Goal: Task Accomplishment & Management: Complete application form

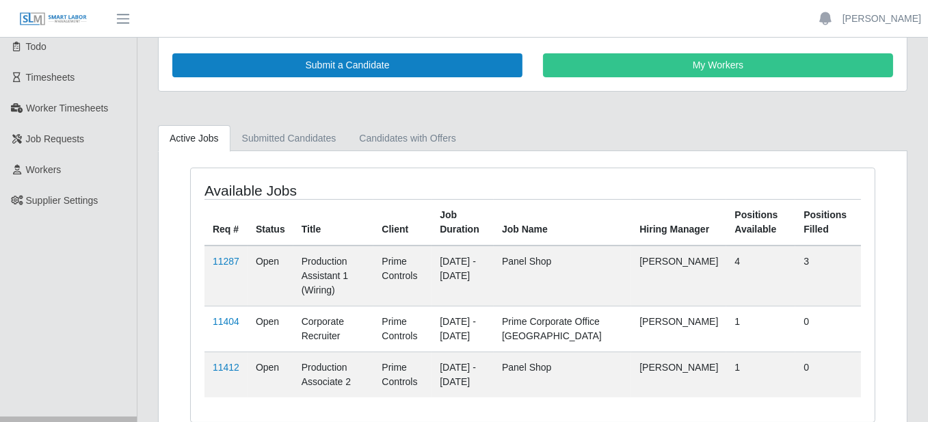
scroll to position [96, 0]
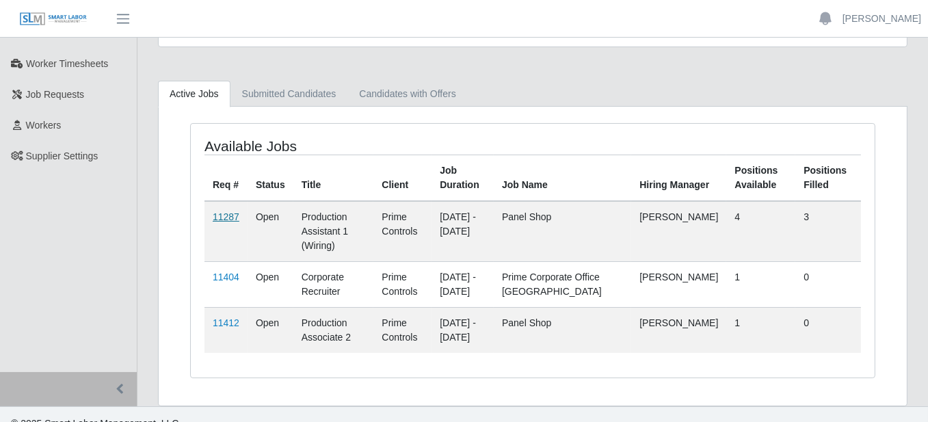
click at [219, 211] on link "11287" at bounding box center [226, 216] width 27 height 11
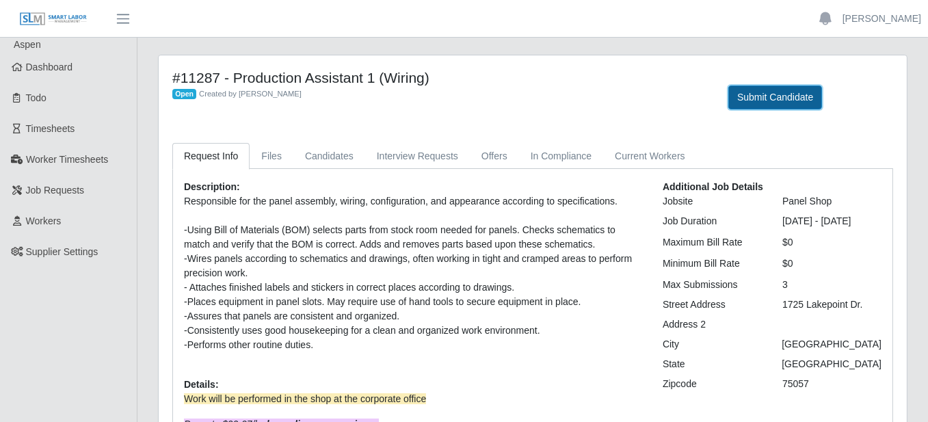
click at [776, 95] on button "Submit Candidate" at bounding box center [776, 98] width 94 height 24
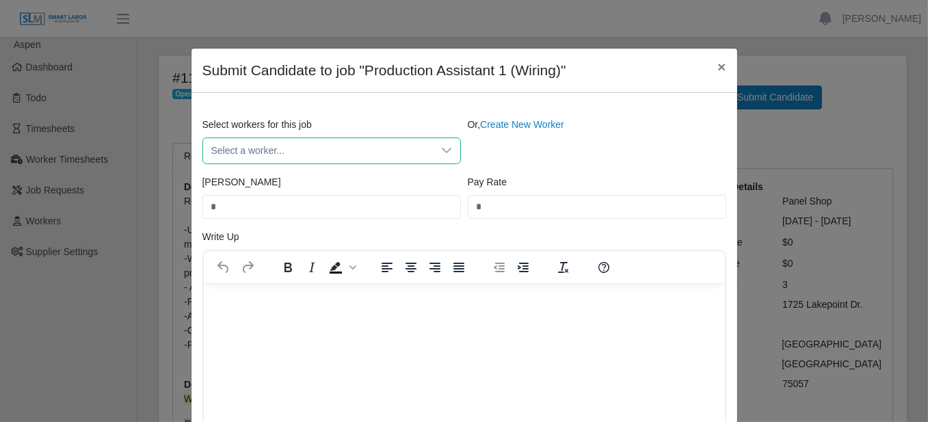
click at [388, 148] on span "Select a worker..." at bounding box center [318, 150] width 230 height 25
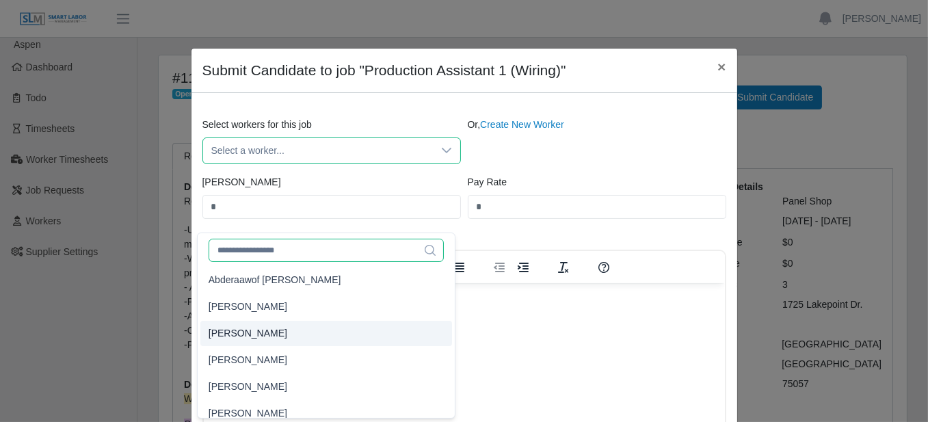
click at [345, 252] on div "590 results are available Abderaawof Shaibi Abdiel Serrano Abraham Benavides Ad…" at bounding box center [326, 326] width 259 height 186
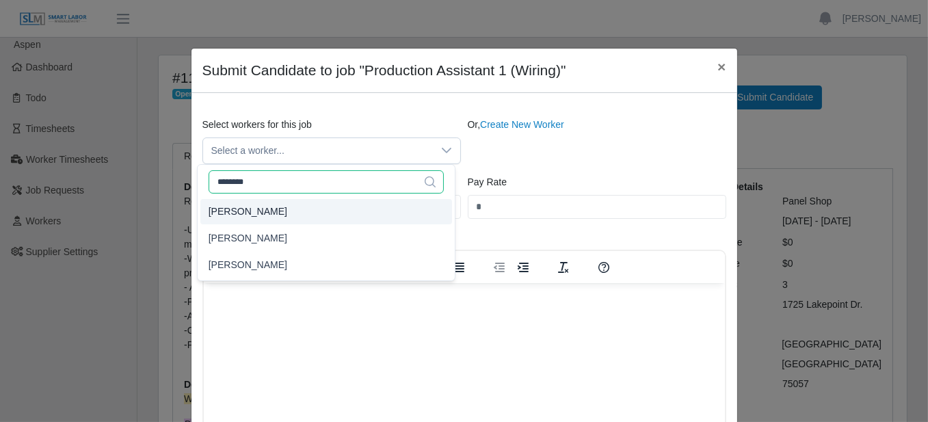
type input "********"
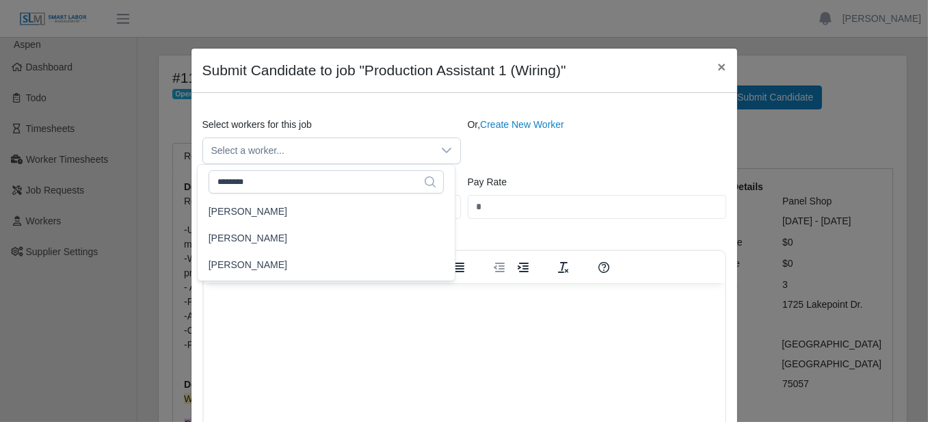
click at [612, 158] on div "Or, Create New Worker" at bounding box center [596, 141] width 265 height 47
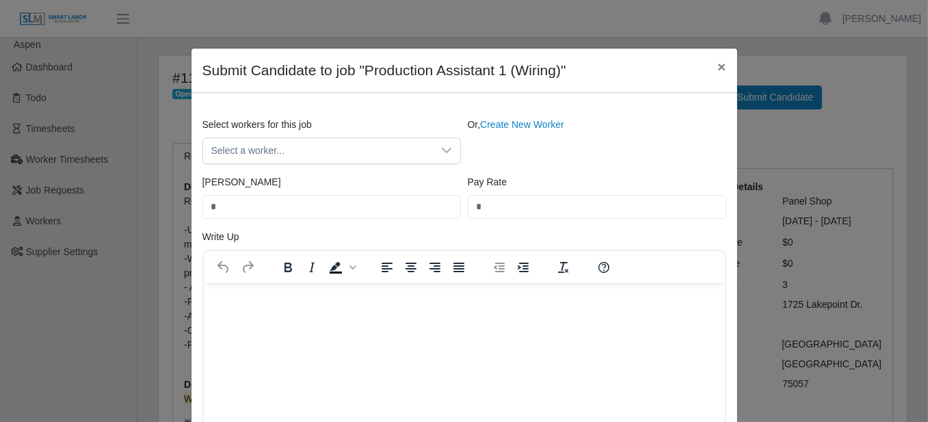
click at [499, 112] on div "Select workers for this job Select a worker... Or, Create New Worker Bill Rate …" at bounding box center [465, 302] width 546 height 418
click at [497, 119] on link "Create New Worker" at bounding box center [522, 124] width 84 height 11
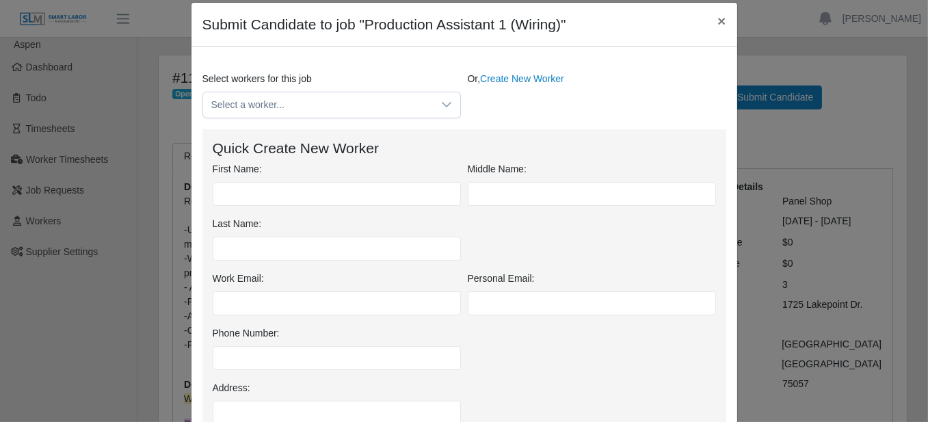
scroll to position [68, 0]
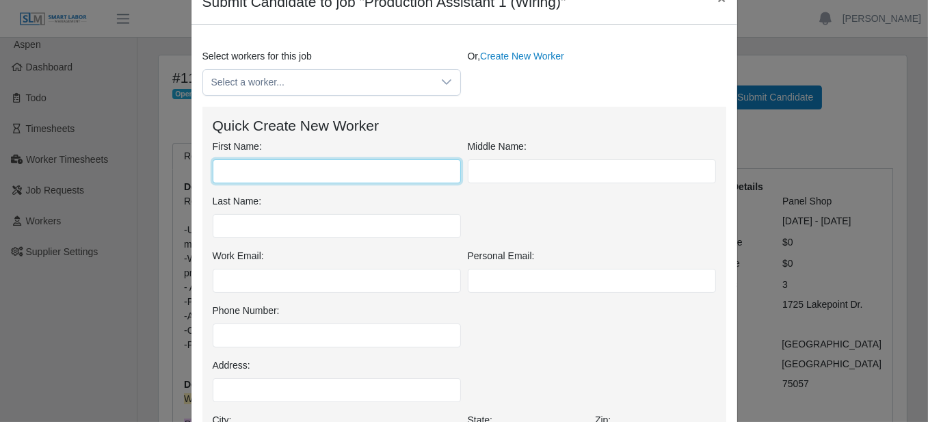
click at [344, 163] on input "First Name:" at bounding box center [337, 171] width 248 height 24
type input "********"
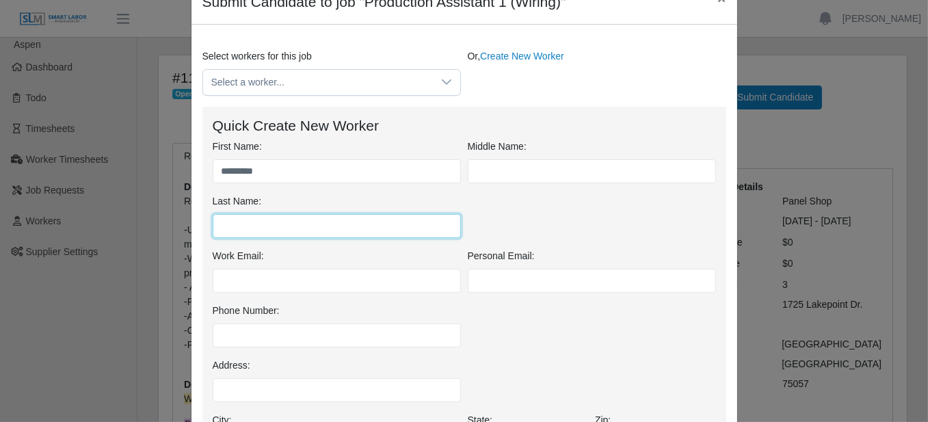
click at [349, 228] on input "Last Name:" at bounding box center [337, 226] width 248 height 24
type input "*******"
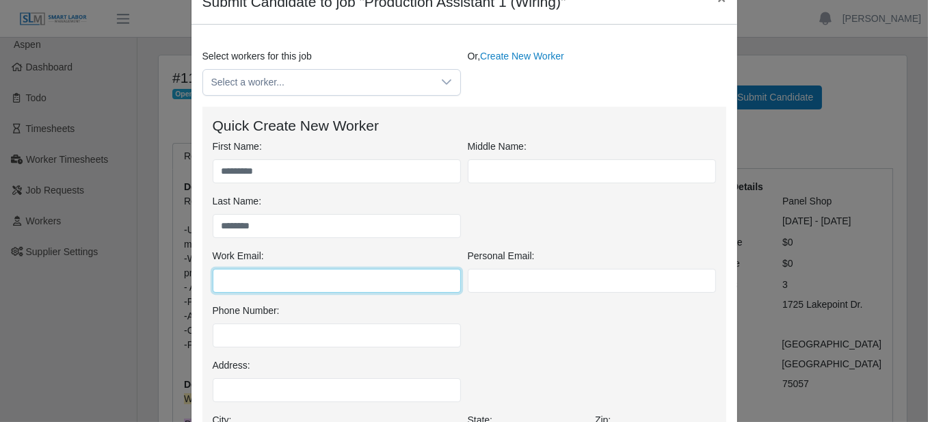
click at [426, 270] on input "Work Email:" at bounding box center [337, 281] width 248 height 24
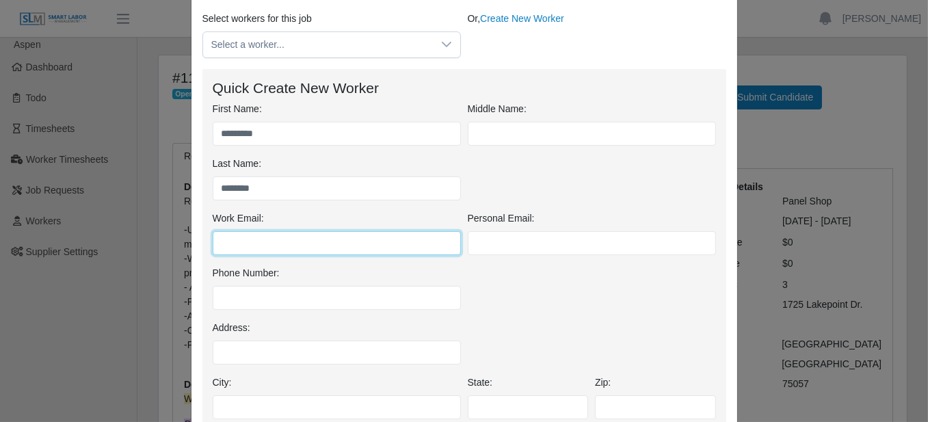
scroll to position [137, 0]
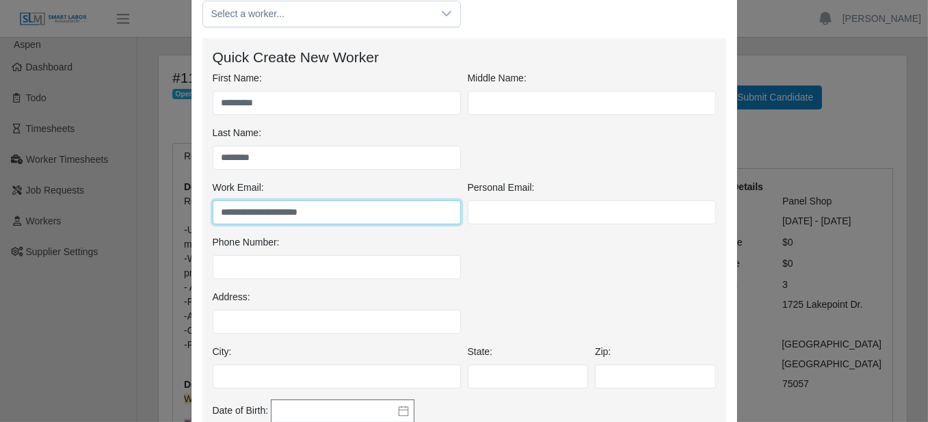
type input "**********"
click at [566, 243] on div "Phone Number:" at bounding box center [464, 262] width 510 height 55
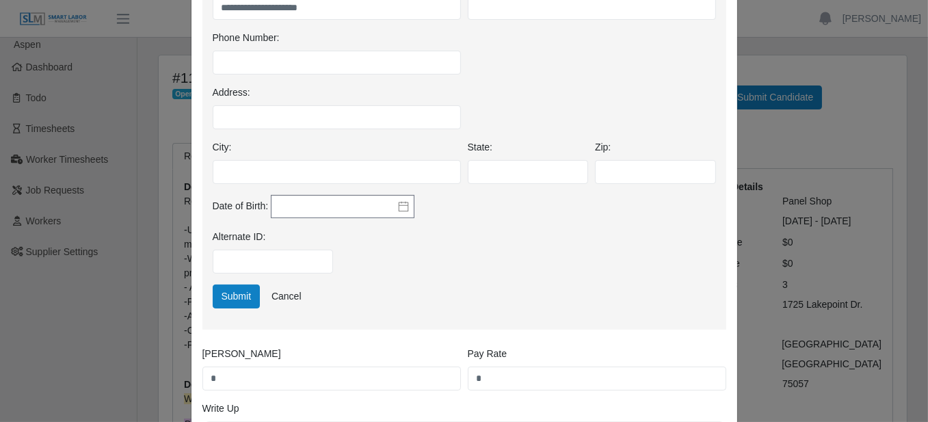
scroll to position [342, 0]
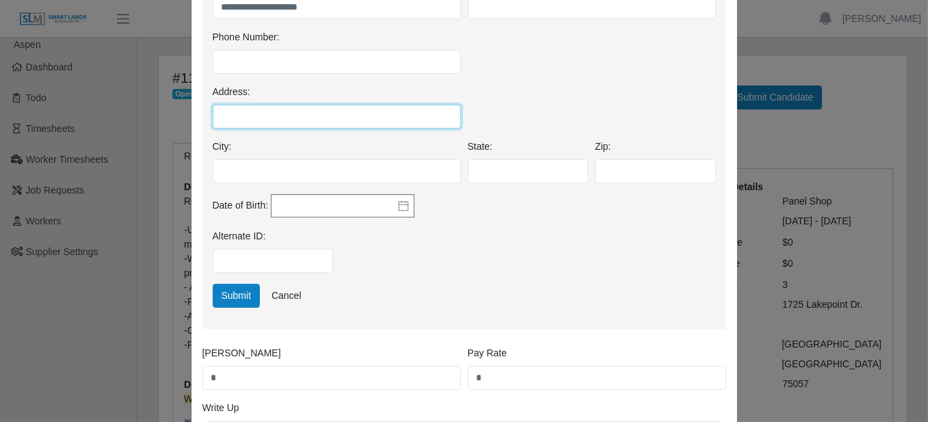
click at [424, 116] on input "Address:" at bounding box center [337, 117] width 248 height 24
click at [601, 95] on div "Address:" at bounding box center [464, 112] width 510 height 55
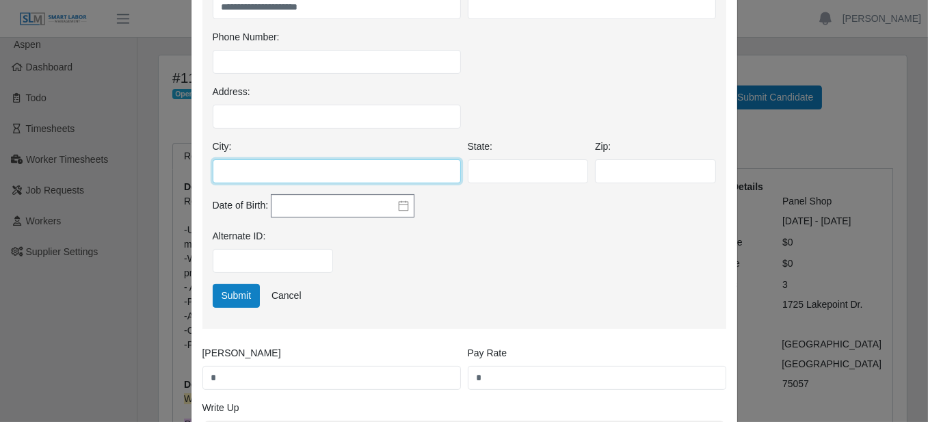
click at [296, 167] on input "City:" at bounding box center [337, 171] width 248 height 24
type input "**********"
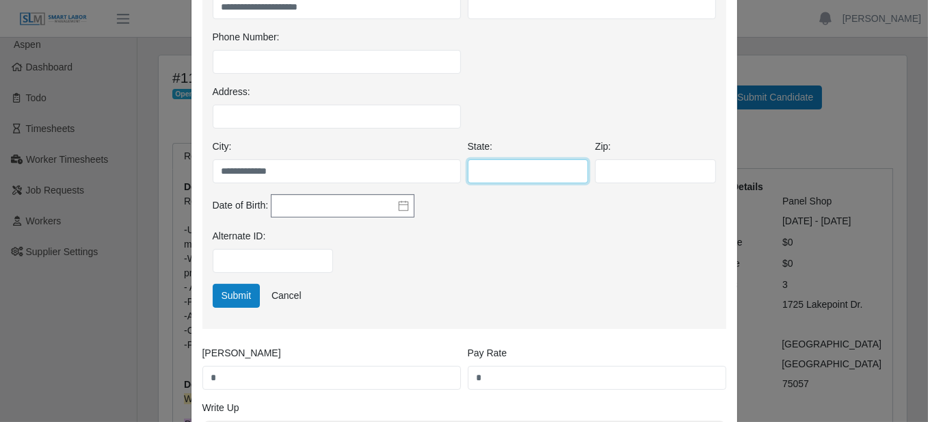
click at [537, 180] on input "State:" at bounding box center [528, 171] width 121 height 24
type input "**"
click at [510, 103] on div "Address:" at bounding box center [464, 112] width 510 height 55
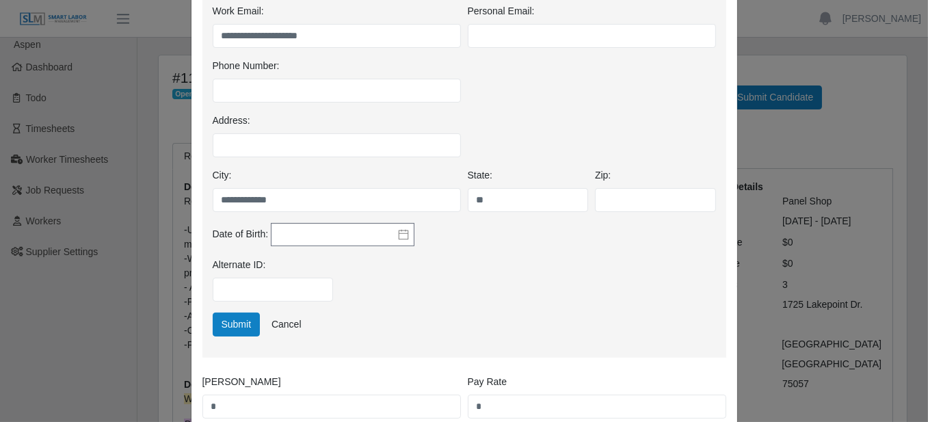
scroll to position [68, 0]
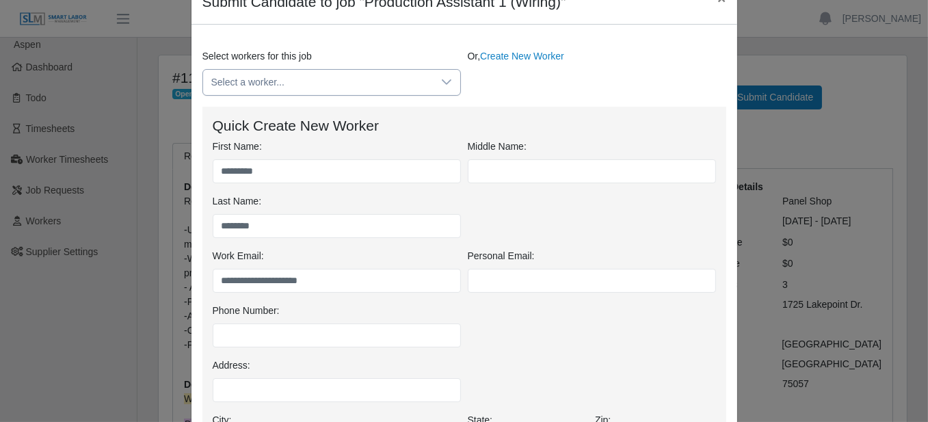
click at [401, 73] on span "Select a worker..." at bounding box center [318, 82] width 230 height 25
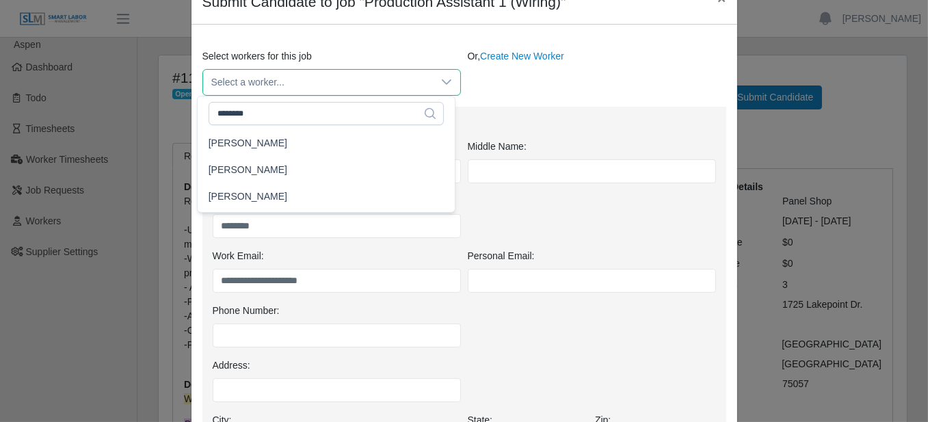
click at [402, 78] on span "Select a worker..." at bounding box center [318, 82] width 230 height 25
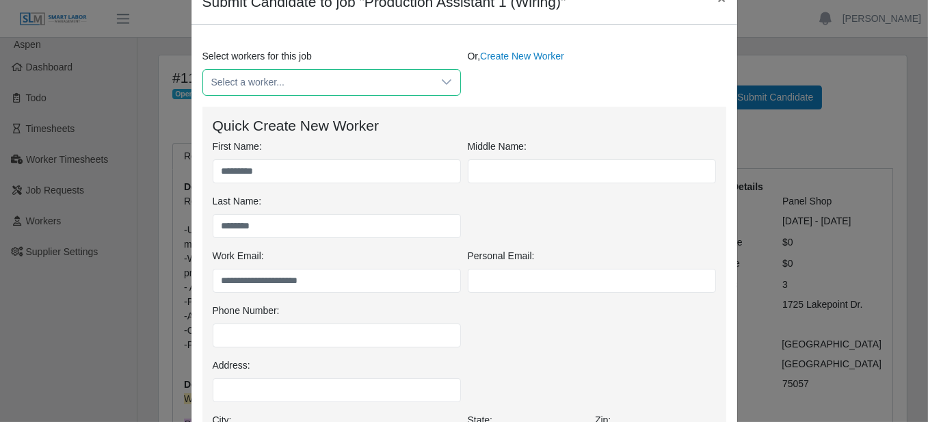
scroll to position [205, 0]
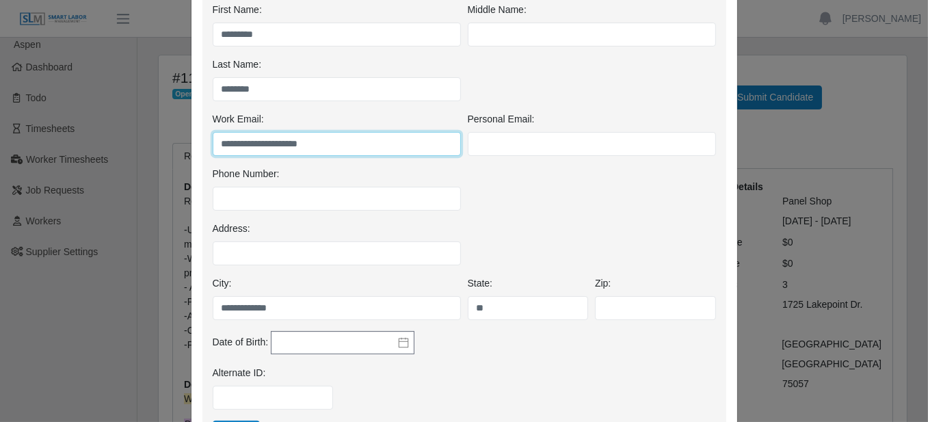
click at [335, 143] on input "**********" at bounding box center [337, 144] width 248 height 24
click at [342, 170] on div "Phone Number:" at bounding box center [336, 189] width 255 height 44
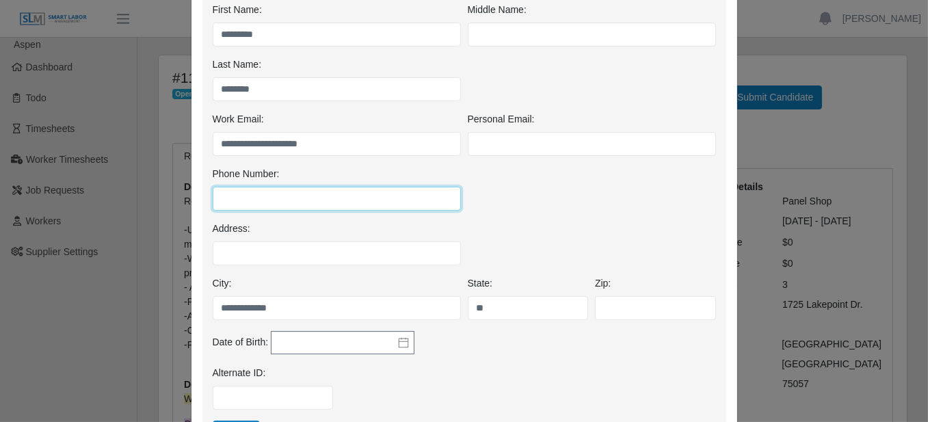
click at [373, 193] on input "Phone Number:" at bounding box center [337, 199] width 248 height 24
type input "**********"
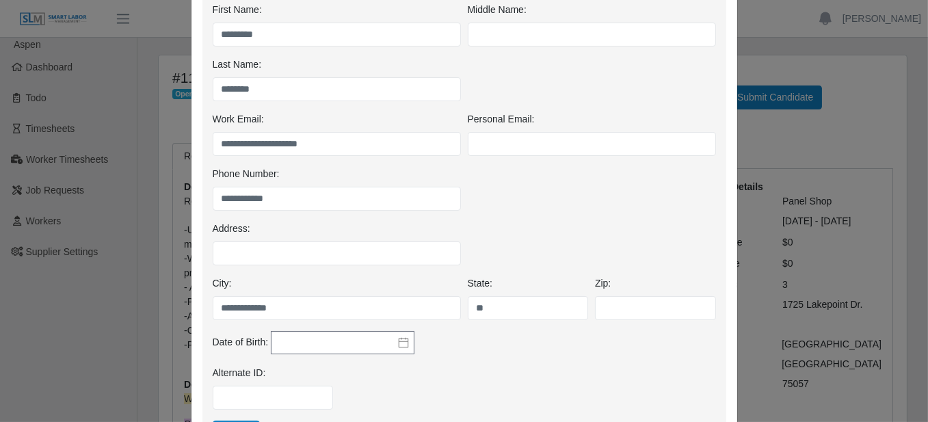
click at [493, 214] on div "**********" at bounding box center [464, 194] width 510 height 55
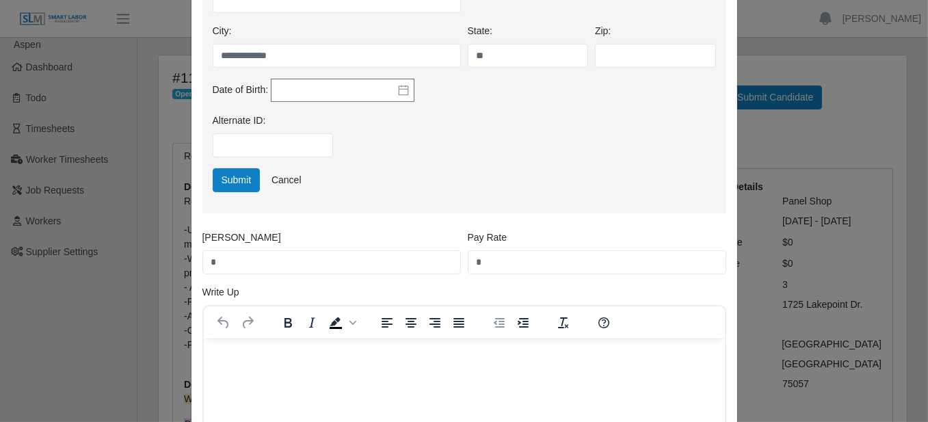
scroll to position [616, 0]
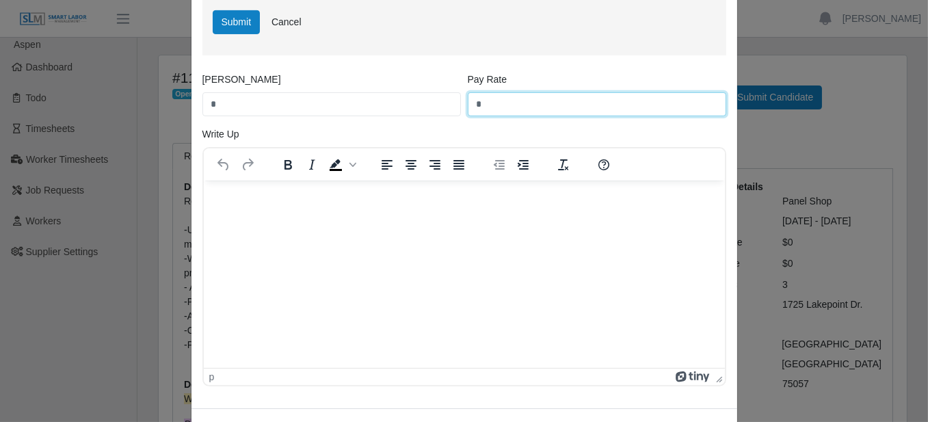
click at [514, 112] on input "*" at bounding box center [597, 104] width 259 height 24
type input "**"
click at [519, 44] on div "Submit Cancel" at bounding box center [464, 27] width 510 height 35
click at [316, 87] on div "Bill Rate *" at bounding box center [331, 95] width 265 height 44
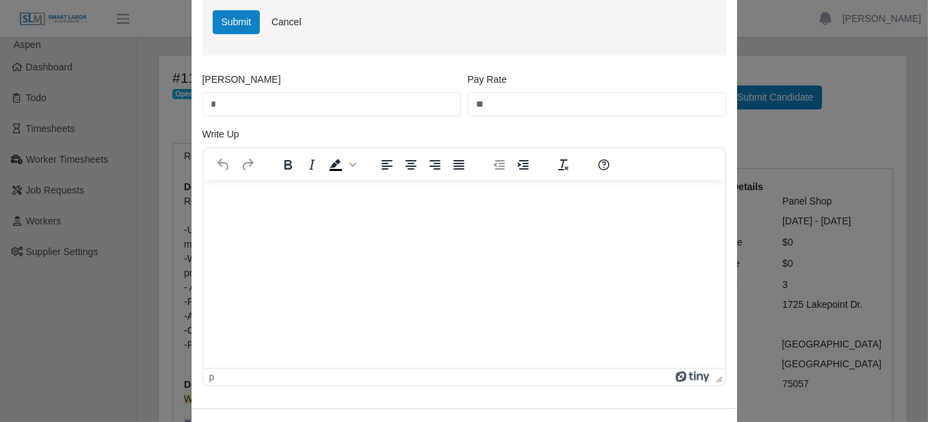
click at [316, 87] on div "Bill Rate *" at bounding box center [331, 95] width 265 height 44
drag, startPoint x: 316, startPoint y: 87, endPoint x: 306, endPoint y: 99, distance: 15.1
click at [315, 94] on div "Bill Rate *" at bounding box center [331, 95] width 265 height 44
click at [306, 99] on input "*" at bounding box center [331, 104] width 259 height 24
click at [306, 100] on input "*" at bounding box center [331, 104] width 259 height 24
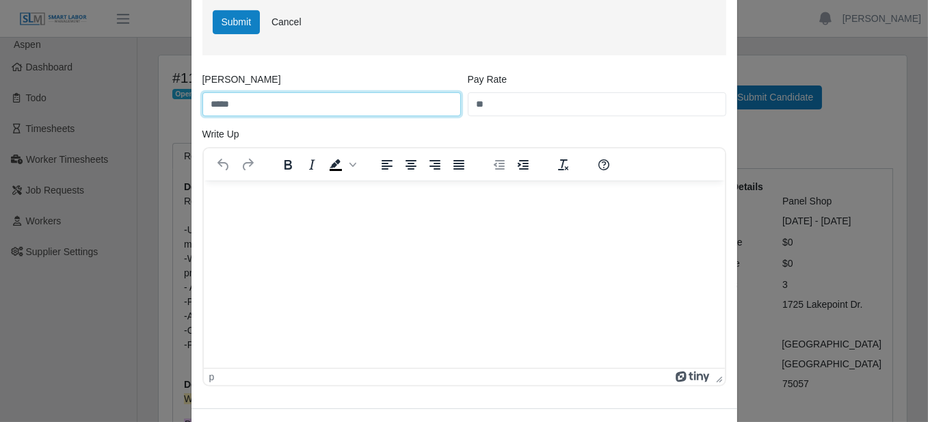
type input "*****"
click at [477, 131] on div "Write Up To open the popup, press Shift+Enter p" at bounding box center [464, 256] width 531 height 259
click at [391, 218] on html at bounding box center [463, 199] width 521 height 37
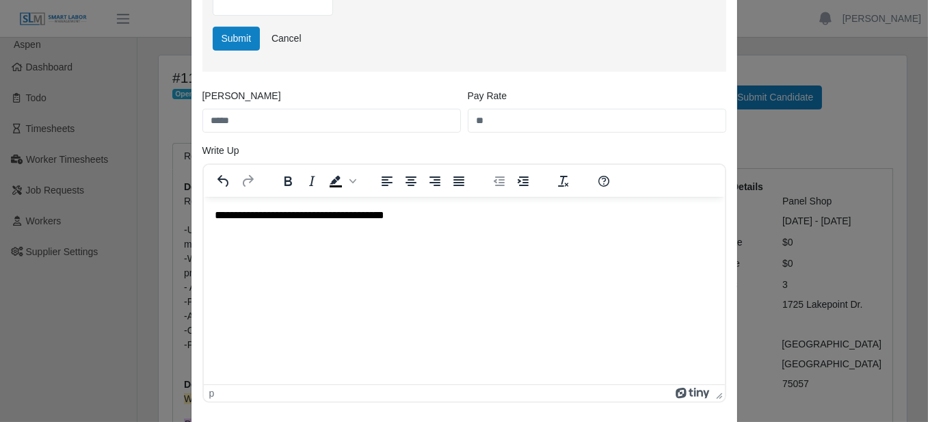
scroll to position [672, 0]
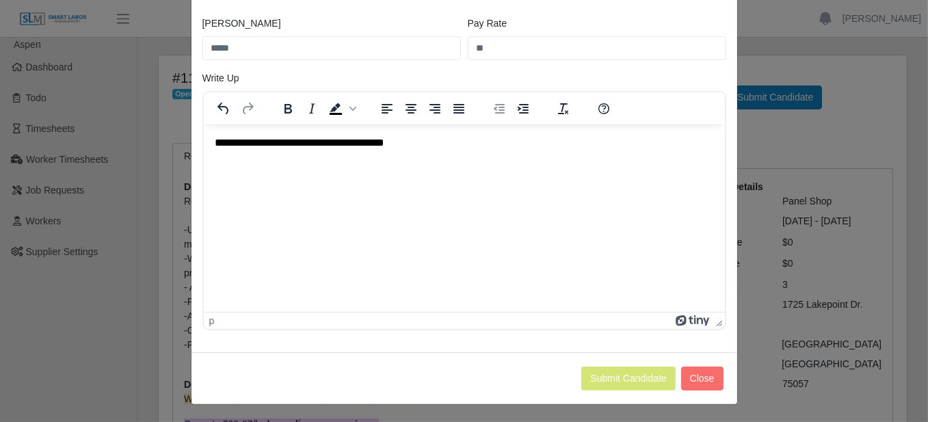
click at [419, 140] on p "**********" at bounding box center [464, 142] width 501 height 15
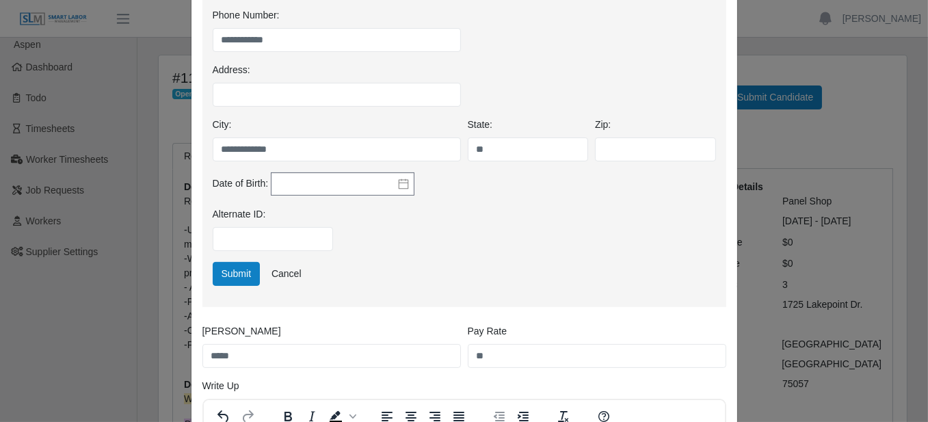
scroll to position [467, 0]
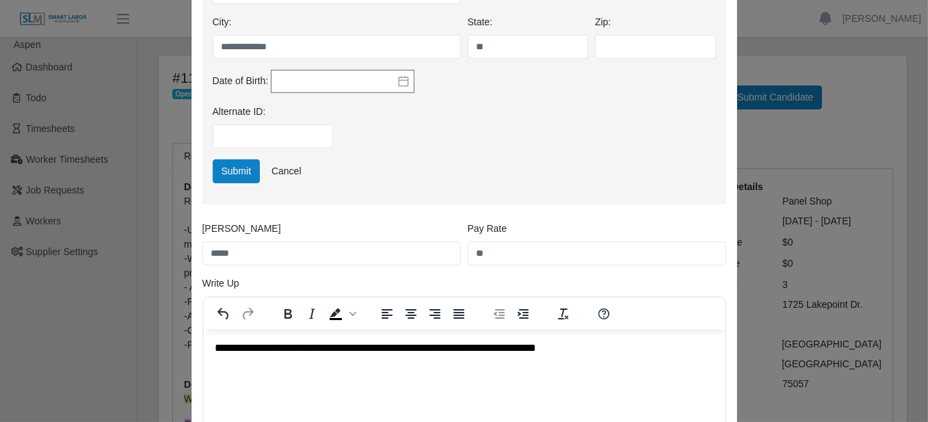
click at [236, 183] on div "Submit Cancel" at bounding box center [464, 176] width 510 height 35
click at [236, 178] on button "Submit" at bounding box center [237, 171] width 48 height 24
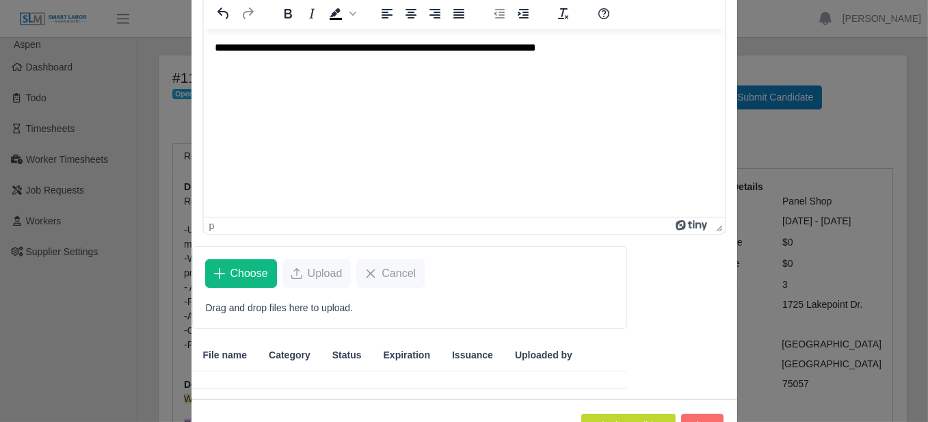
scroll to position [274, 0]
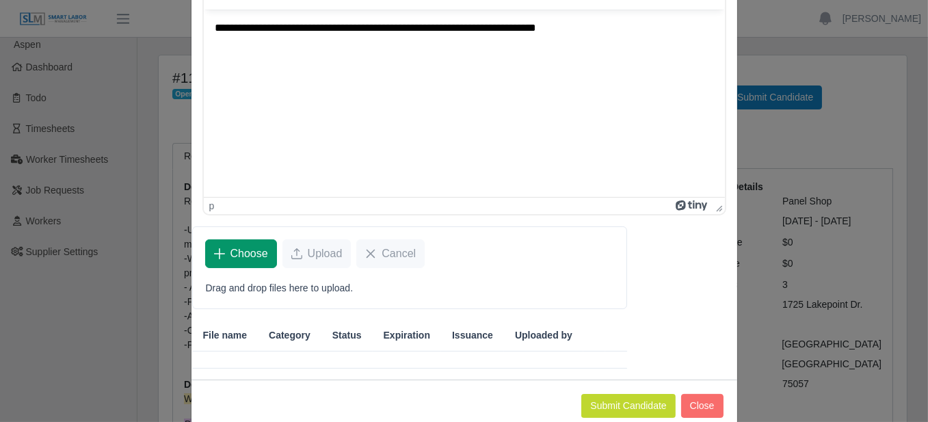
click at [242, 249] on span "Choose" at bounding box center [250, 254] width 38 height 16
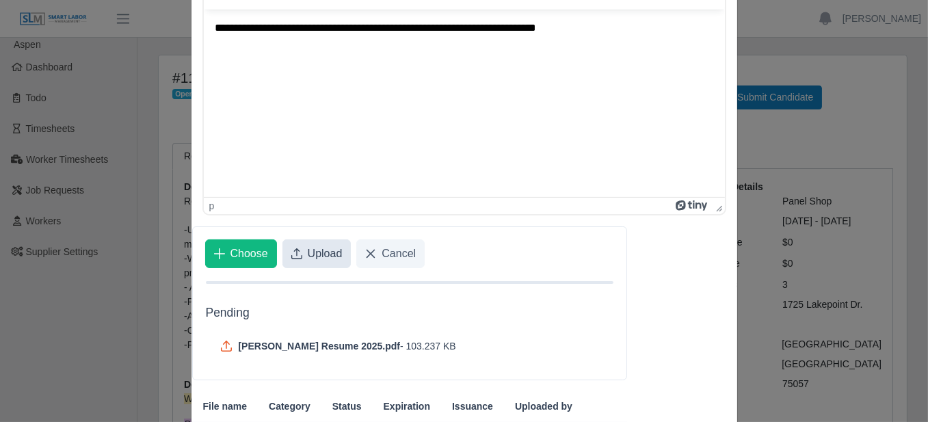
click at [309, 246] on span "Upload" at bounding box center [325, 254] width 35 height 16
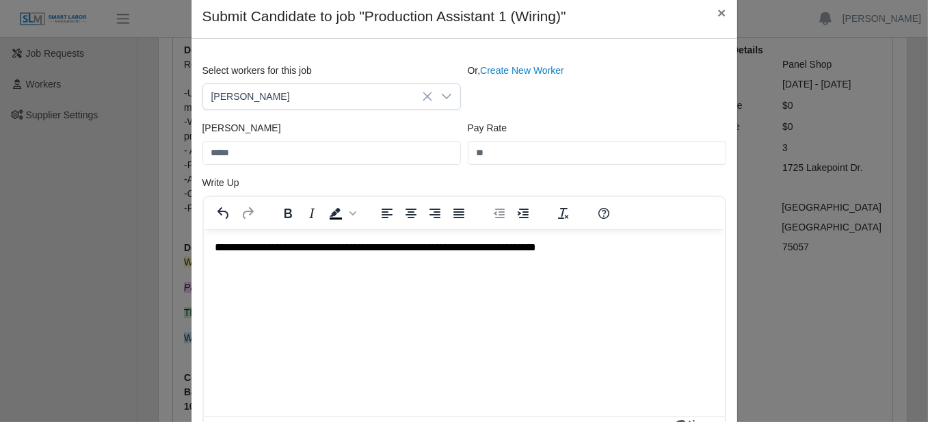
scroll to position [328, 0]
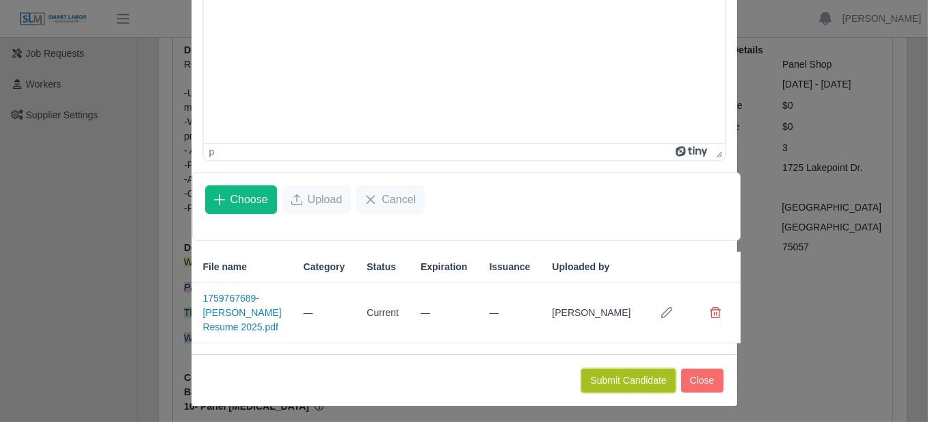
click at [618, 378] on button "Submit Candidate" at bounding box center [628, 381] width 94 height 24
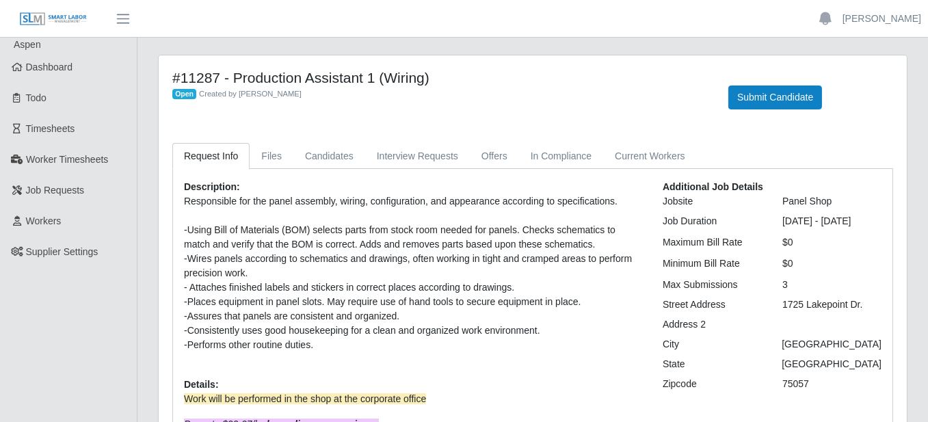
drag, startPoint x: 229, startPoint y: 81, endPoint x: 471, endPoint y: 86, distance: 242.2
click at [471, 86] on div "#11287 - Production Assistant 1 (Wiring) Open Created by Ray Alford" at bounding box center [440, 89] width 556 height 40
copy div "Production Assistant 1 (Wiring) Open Created by Ray Alford"
click at [455, 74] on h4 "#11287 - Production Assistant 1 (Wiring)" at bounding box center [440, 77] width 536 height 17
drag, startPoint x: 455, startPoint y: 74, endPoint x: 415, endPoint y: 81, distance: 41.1
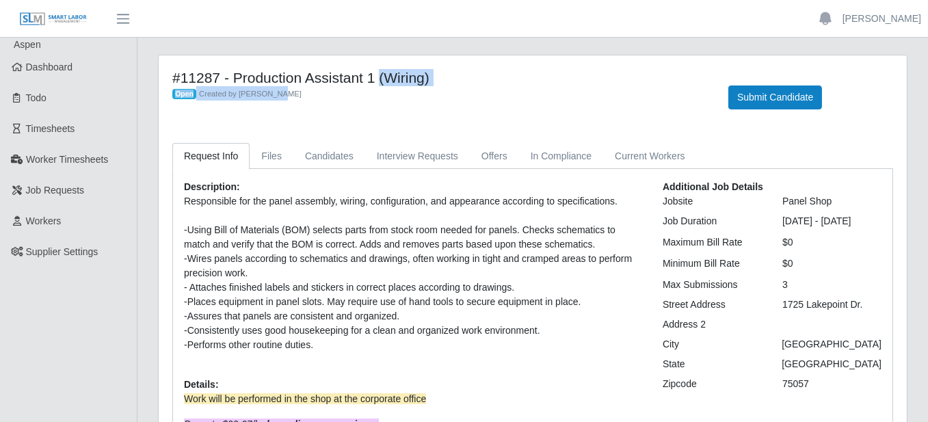
click at [441, 77] on h4 "#11287 - Production Assistant 1 (Wiring)" at bounding box center [440, 77] width 536 height 17
click at [415, 81] on h4 "#11287 - Production Assistant 1 (Wiring)" at bounding box center [440, 77] width 536 height 17
drag, startPoint x: 430, startPoint y: 80, endPoint x: 228, endPoint y: 80, distance: 201.8
click at [228, 80] on h4 "#11287 - Production Assistant 1 (Wiring)" at bounding box center [440, 77] width 536 height 17
copy h4 "Production Assistant 1 (Wiring)"
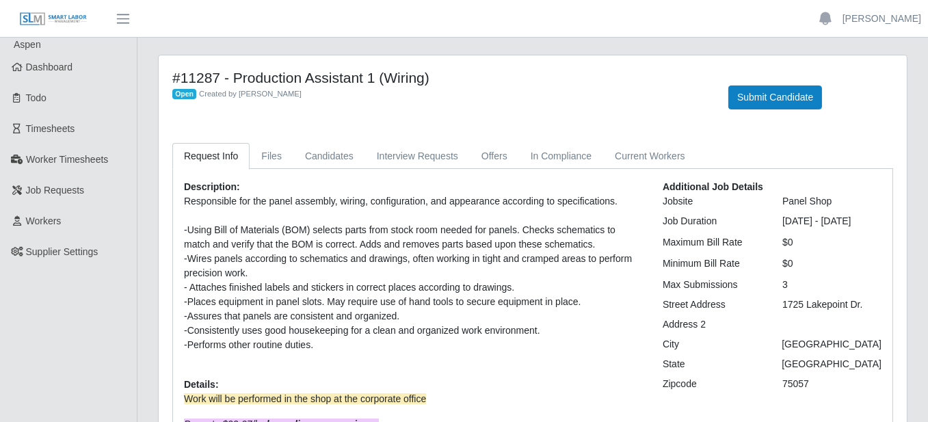
click at [357, 122] on div "#11287 - Production Assistant 1 (Wiring) Open Created by Ray Alford Submit Cand…" at bounding box center [533, 97] width 742 height 57
